Goal: Task Accomplishment & Management: Manage account settings

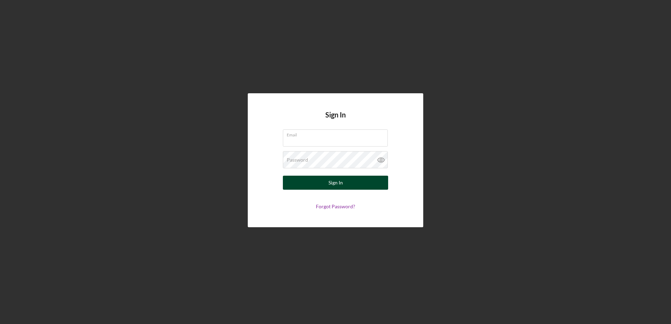
type input "[EMAIL_ADDRESS][DOMAIN_NAME]"
click at [346, 186] on button "Sign In" at bounding box center [335, 183] width 105 height 14
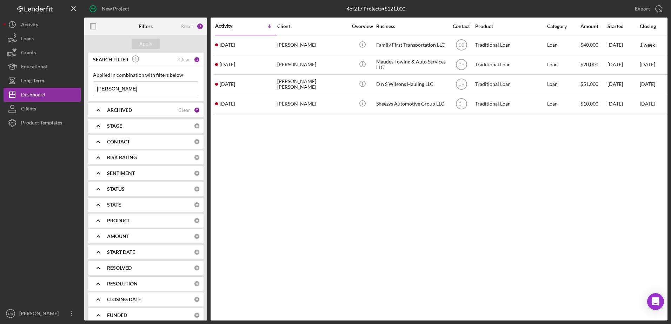
click at [118, 87] on input "david" at bounding box center [145, 89] width 105 height 14
click at [188, 59] on div "Clear" at bounding box center [184, 60] width 12 height 6
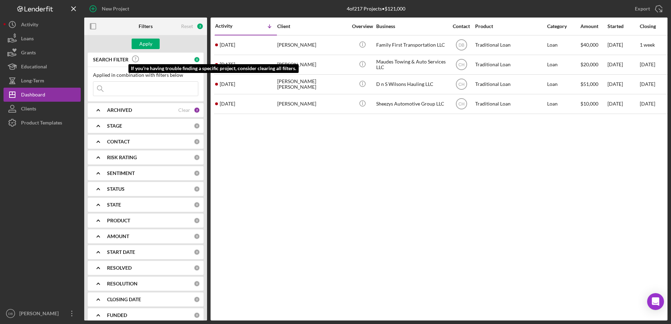
click at [141, 52] on div "Apply" at bounding box center [145, 44] width 123 height 18
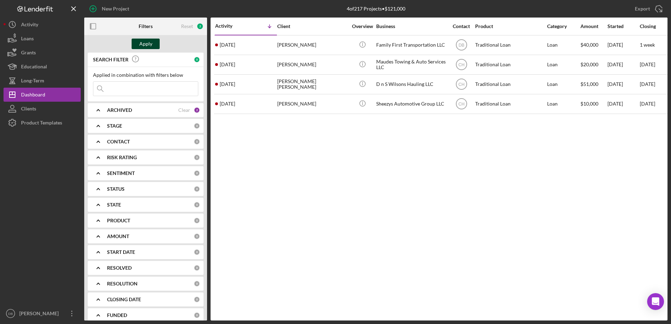
click at [144, 46] on div "Apply" at bounding box center [145, 44] width 13 height 11
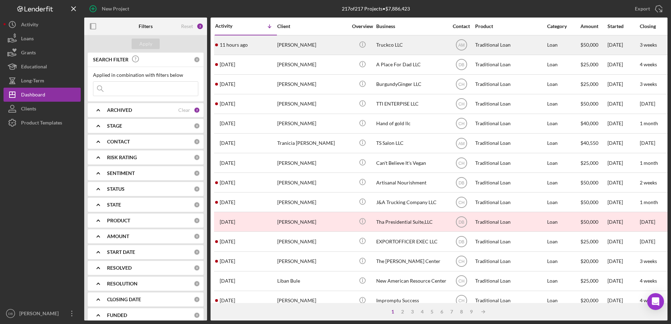
click at [295, 46] on div "Jeffrey Hairston" at bounding box center [312, 45] width 70 height 19
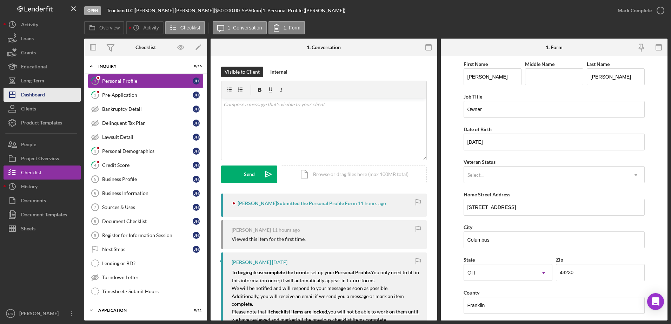
click at [37, 93] on div "Dashboard" at bounding box center [33, 96] width 24 height 16
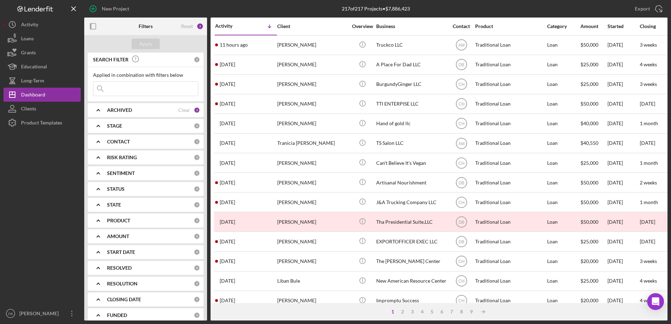
click at [152, 144] on div "CONTACT" at bounding box center [150, 142] width 87 height 6
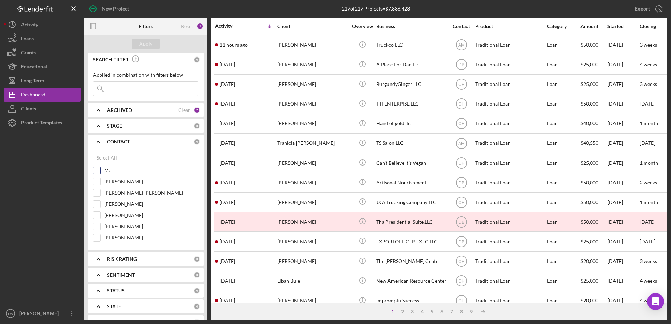
click at [96, 168] on input "Me" at bounding box center [96, 170] width 7 height 7
checkbox input "true"
click at [138, 51] on div "Apply" at bounding box center [145, 44] width 123 height 18
click at [141, 43] on div "Apply" at bounding box center [145, 44] width 13 height 11
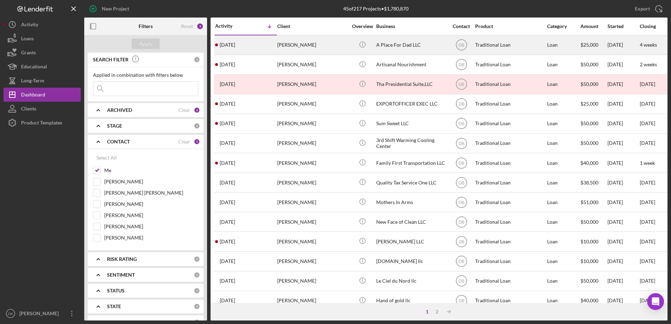
click at [308, 47] on div "[PERSON_NAME]" at bounding box center [312, 45] width 70 height 19
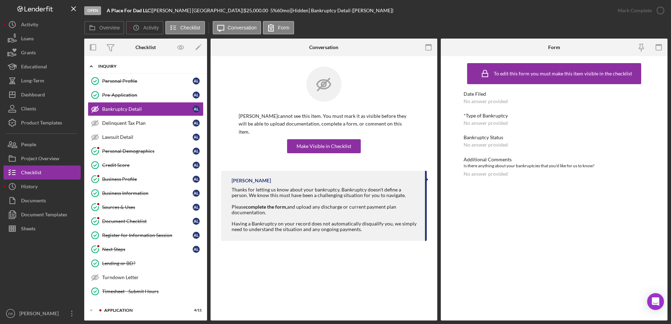
click at [134, 67] on div "Inquiry" at bounding box center [148, 66] width 100 height 4
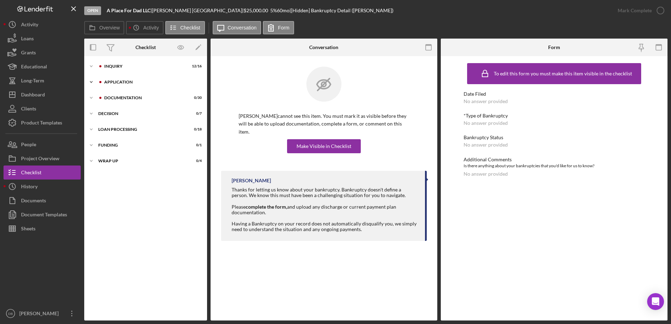
click at [127, 82] on div "Application" at bounding box center [151, 82] width 94 height 4
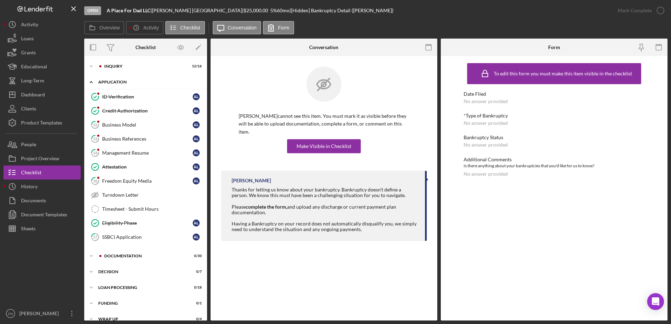
click at [129, 82] on div "Application" at bounding box center [148, 82] width 100 height 4
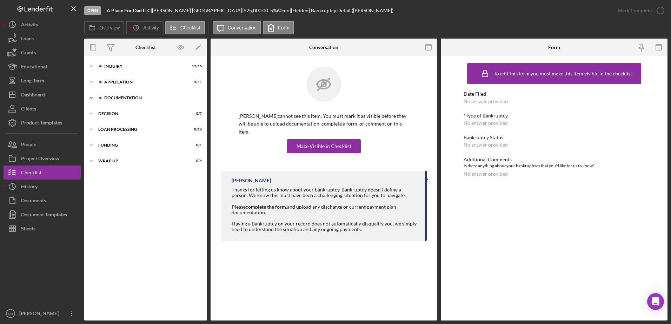
click at [130, 97] on div "Documentation" at bounding box center [151, 98] width 94 height 4
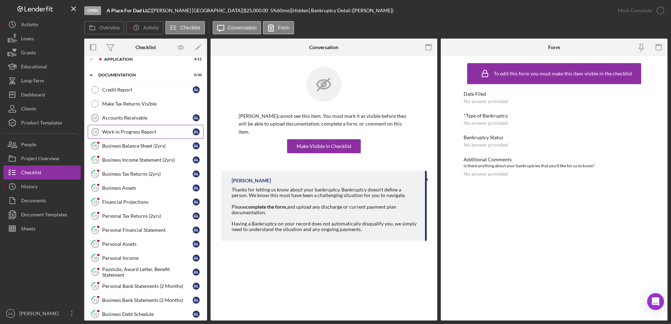
scroll to position [35, 0]
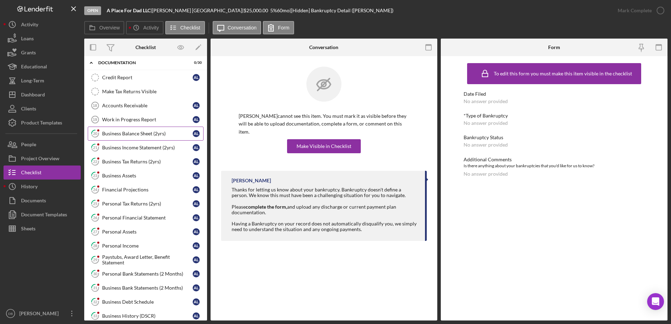
click at [129, 136] on div "Business Balance Sheet (2yrs)" at bounding box center [147, 134] width 91 height 6
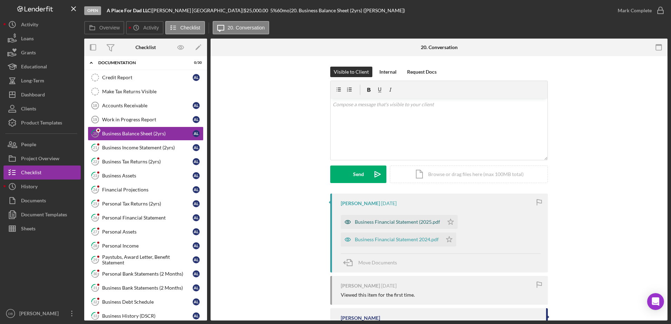
click at [387, 224] on div "Business Financial Statement (2025.pdf" at bounding box center [397, 222] width 85 height 6
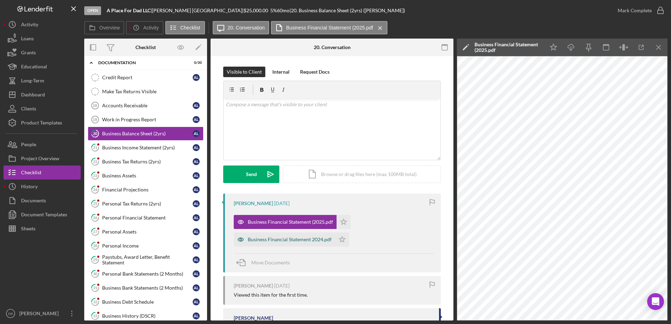
click at [305, 234] on div "Business Financial Statement 2024.pdf" at bounding box center [284, 240] width 101 height 14
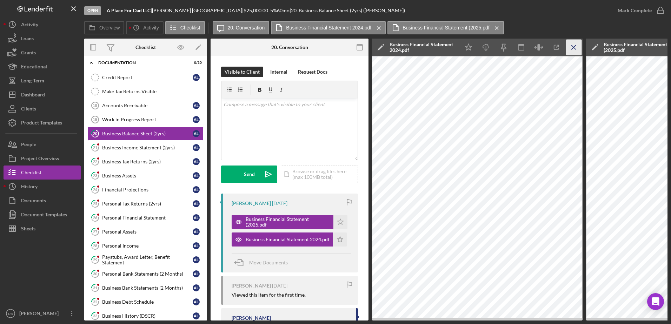
click at [572, 47] on icon "Icon/Menu Close" at bounding box center [574, 48] width 16 height 16
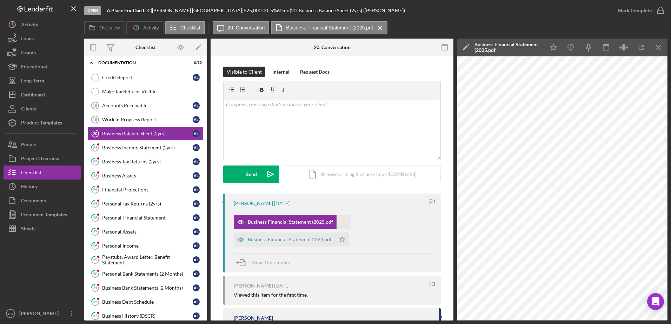
click at [344, 221] on icon "Icon/Star" at bounding box center [344, 222] width 14 height 14
click at [339, 241] on polygon "button" at bounding box center [342, 240] width 6 height 6
click at [655, 4] on icon "button" at bounding box center [661, 11] width 18 height 18
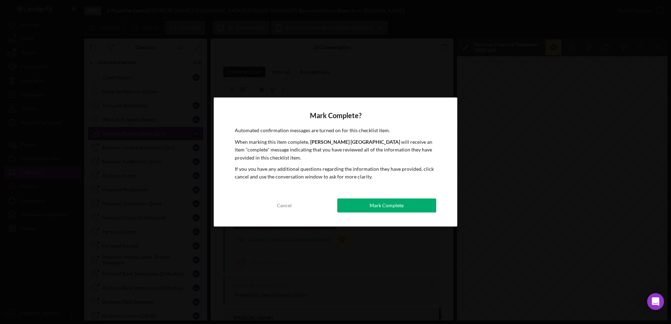
click at [408, 218] on div "Mark Complete? Automated confirmation messages are turned on for this checklist…" at bounding box center [336, 162] width 244 height 129
drag, startPoint x: 406, startPoint y: 210, endPoint x: 398, endPoint y: 209, distance: 8.1
click at [406, 210] on button "Mark Complete" at bounding box center [386, 206] width 99 height 14
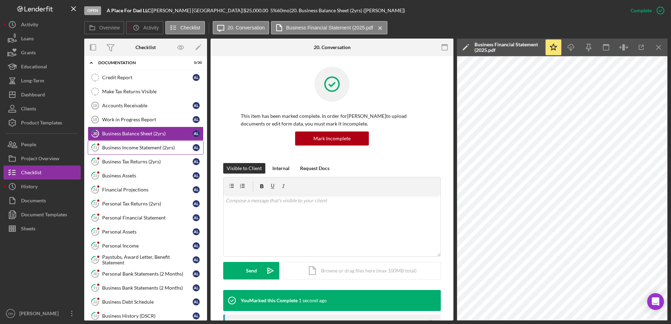
click at [161, 143] on link "21 Business Income Statement (2yrs) A L" at bounding box center [146, 148] width 116 height 14
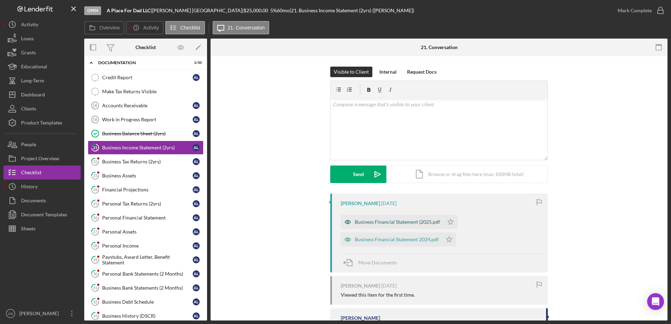
click at [377, 219] on div "Business Financial Statement (2025.pdf" at bounding box center [392, 222] width 103 height 14
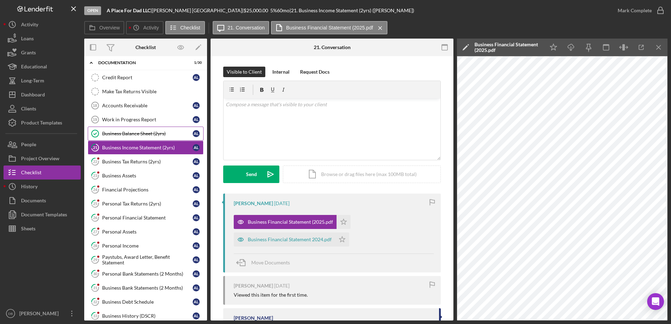
click at [132, 129] on link "Business Balance Sheet (2yrs) Business Balance Sheet (2yrs) A L" at bounding box center [146, 134] width 116 height 14
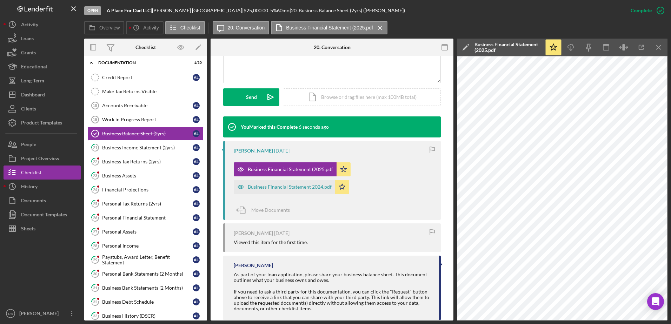
scroll to position [175, 0]
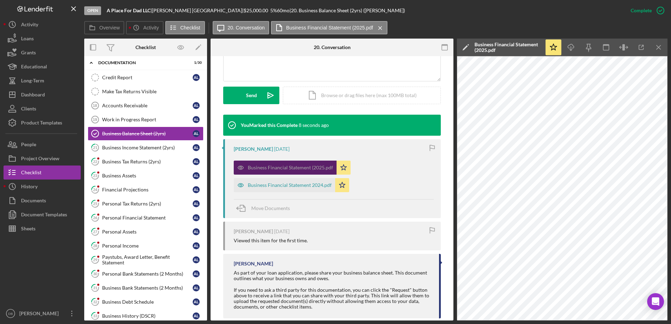
click at [334, 166] on div "Business Financial Statement (2025.pdf" at bounding box center [285, 168] width 103 height 14
click at [345, 166] on icon "Icon/Star" at bounding box center [344, 168] width 14 height 14
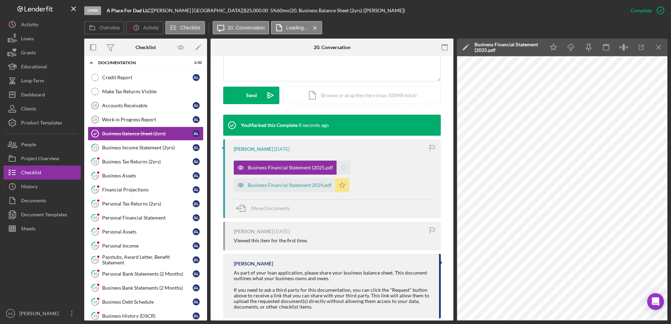
click at [341, 186] on icon "Icon/Star" at bounding box center [342, 185] width 14 height 14
click at [160, 168] on link "22 Business Tax Returns (2yrs) A L" at bounding box center [146, 162] width 116 height 14
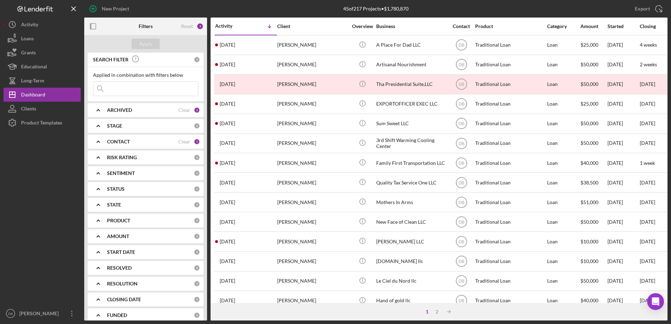
click at [170, 84] on input at bounding box center [145, 89] width 105 height 14
type input "[PERSON_NAME]"
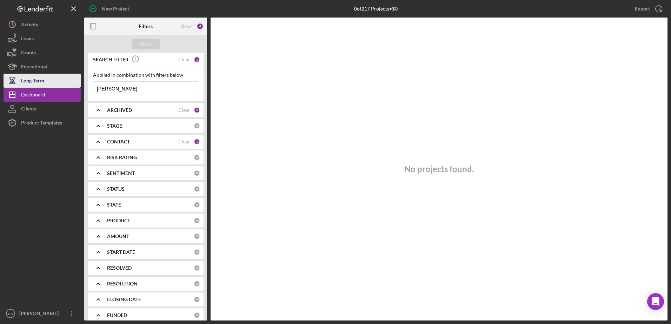
drag, startPoint x: 86, startPoint y: 87, endPoint x: 72, endPoint y: 81, distance: 15.4
click at [73, 82] on div "New Project 0 of 217 Projects • $0 Export Icon/Export Filters Reset 4 Apply SEA…" at bounding box center [336, 160] width 664 height 321
type input "[PERSON_NAME]"
click at [161, 142] on div "CONTACT" at bounding box center [142, 142] width 71 height 6
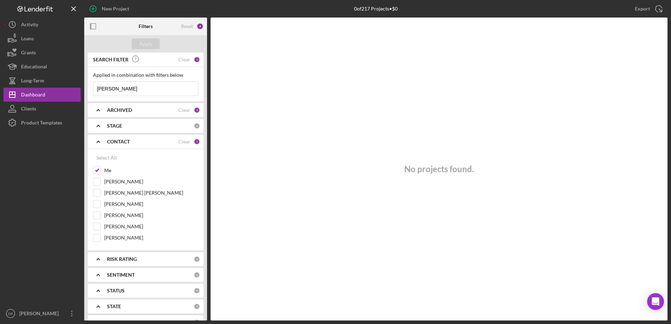
click at [184, 145] on div "CONTACT Clear 1" at bounding box center [153, 142] width 93 height 6
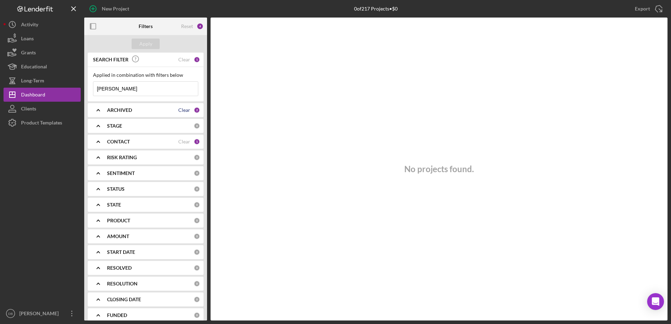
click at [191, 112] on div "ARCHIVED Clear 2" at bounding box center [153, 110] width 93 height 6
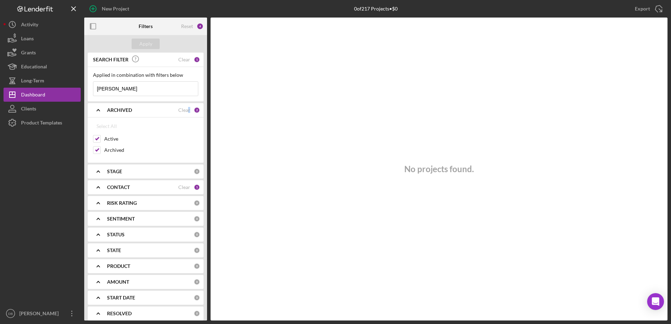
drag, startPoint x: 187, startPoint y: 112, endPoint x: 158, endPoint y: 108, distance: 29.8
click at [187, 112] on div "Clear" at bounding box center [184, 110] width 12 height 6
checkbox input "false"
click at [117, 86] on input "[PERSON_NAME]" at bounding box center [145, 89] width 105 height 14
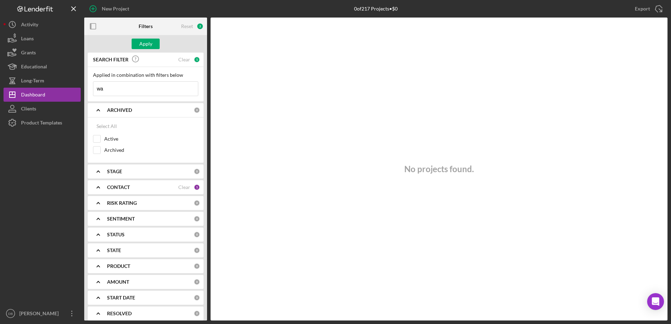
type input "w"
type input "[PERSON_NAME]"
click at [322, 103] on div "No projects found." at bounding box center [439, 169] width 457 height 303
click at [179, 188] on div "Clear" at bounding box center [184, 188] width 12 height 6
click at [149, 43] on div "Apply" at bounding box center [145, 44] width 13 height 11
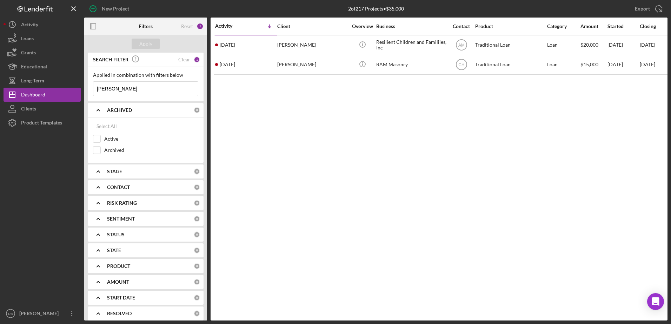
click at [134, 89] on input "[PERSON_NAME]" at bounding box center [145, 89] width 105 height 14
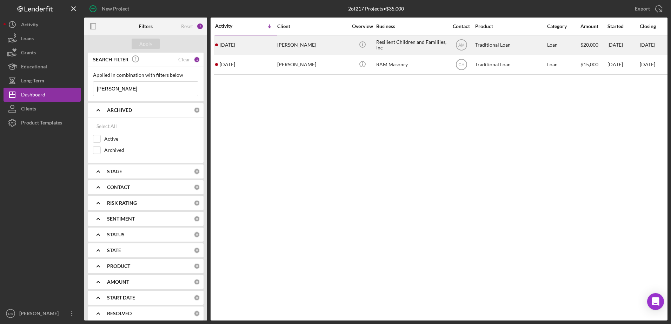
click at [301, 40] on div "[PERSON_NAME]" at bounding box center [312, 45] width 70 height 19
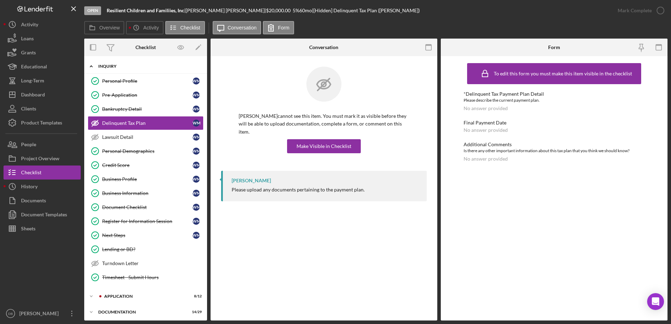
click at [101, 69] on div "Icon/Expander Inquiry 12 / 15" at bounding box center [145, 66] width 123 height 14
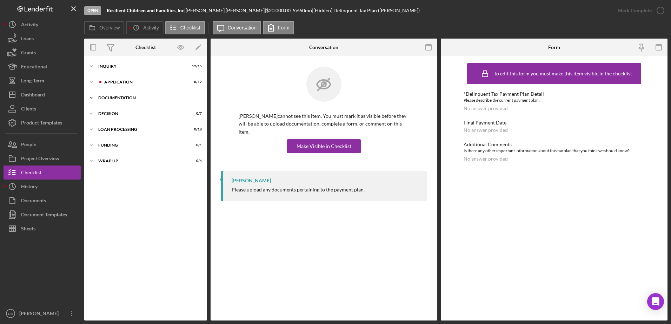
click at [101, 97] on div "Documentation" at bounding box center [148, 98] width 100 height 4
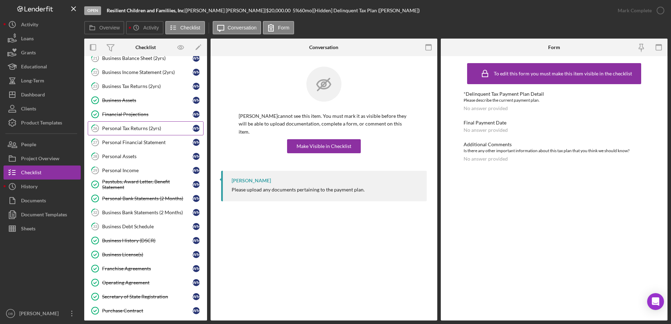
scroll to position [70, 0]
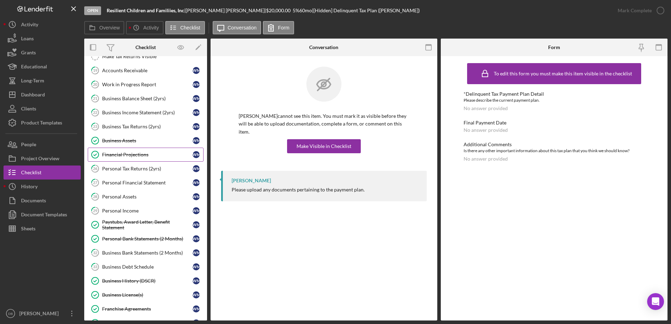
click at [145, 153] on div "Financial Projections" at bounding box center [147, 155] width 91 height 6
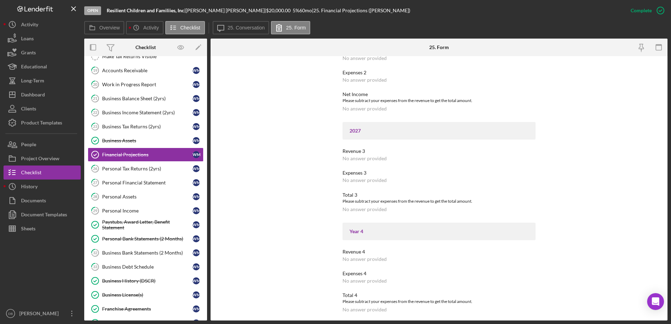
scroll to position [173, 0]
click at [238, 31] on button "Icon/Message 25. Conversation" at bounding box center [241, 27] width 57 height 13
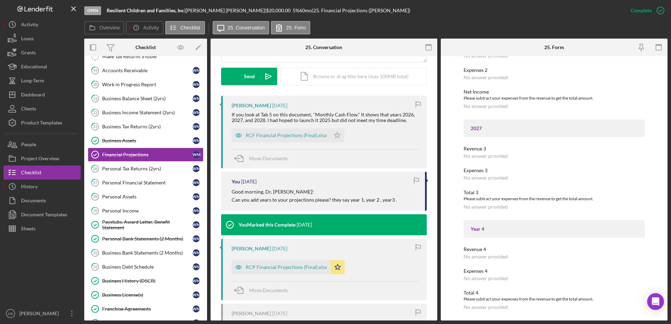
scroll to position [211, 0]
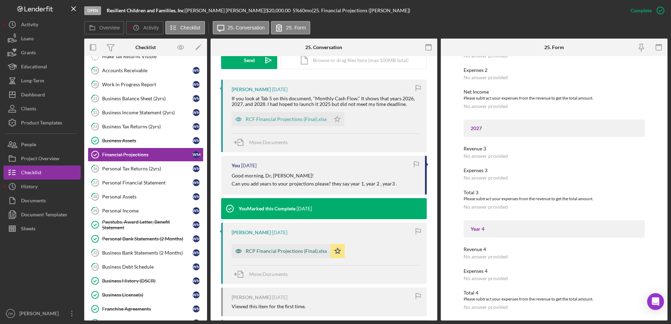
click at [287, 254] on div "RCP Financial Projections (Final).xlsx" at bounding box center [281, 251] width 99 height 14
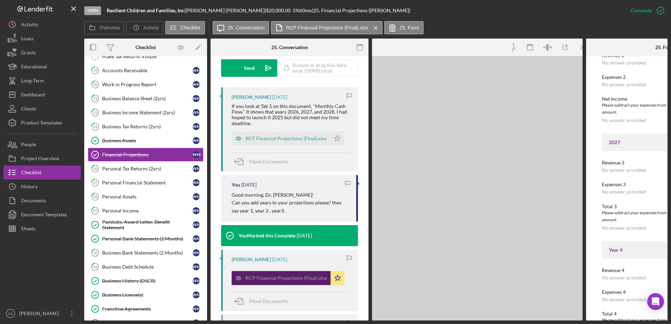
scroll to position [180, 0]
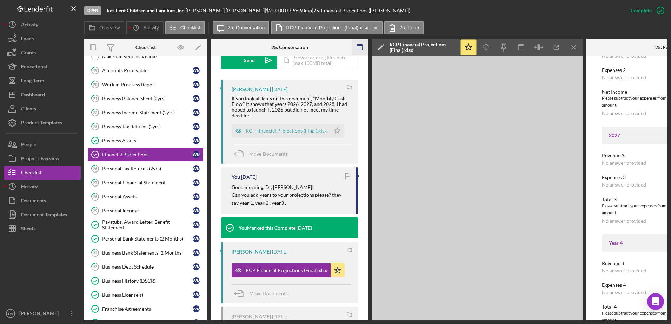
click at [364, 46] on icon "button" at bounding box center [360, 48] width 16 height 16
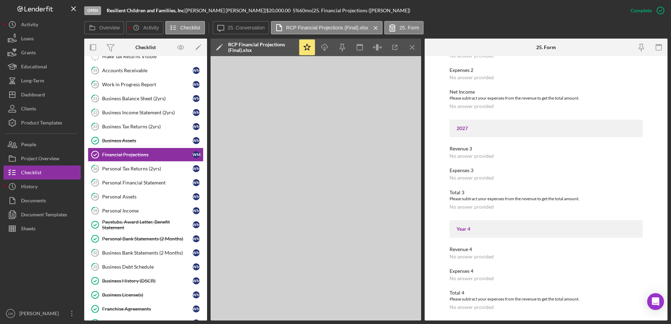
scroll to position [173, 0]
click at [381, 47] on icon "button" at bounding box center [380, 47] width 2 height 0
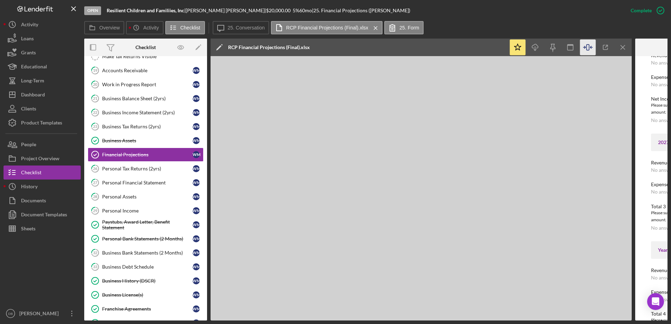
scroll to position [180, 0]
